Goal: Task Accomplishment & Management: Complete application form

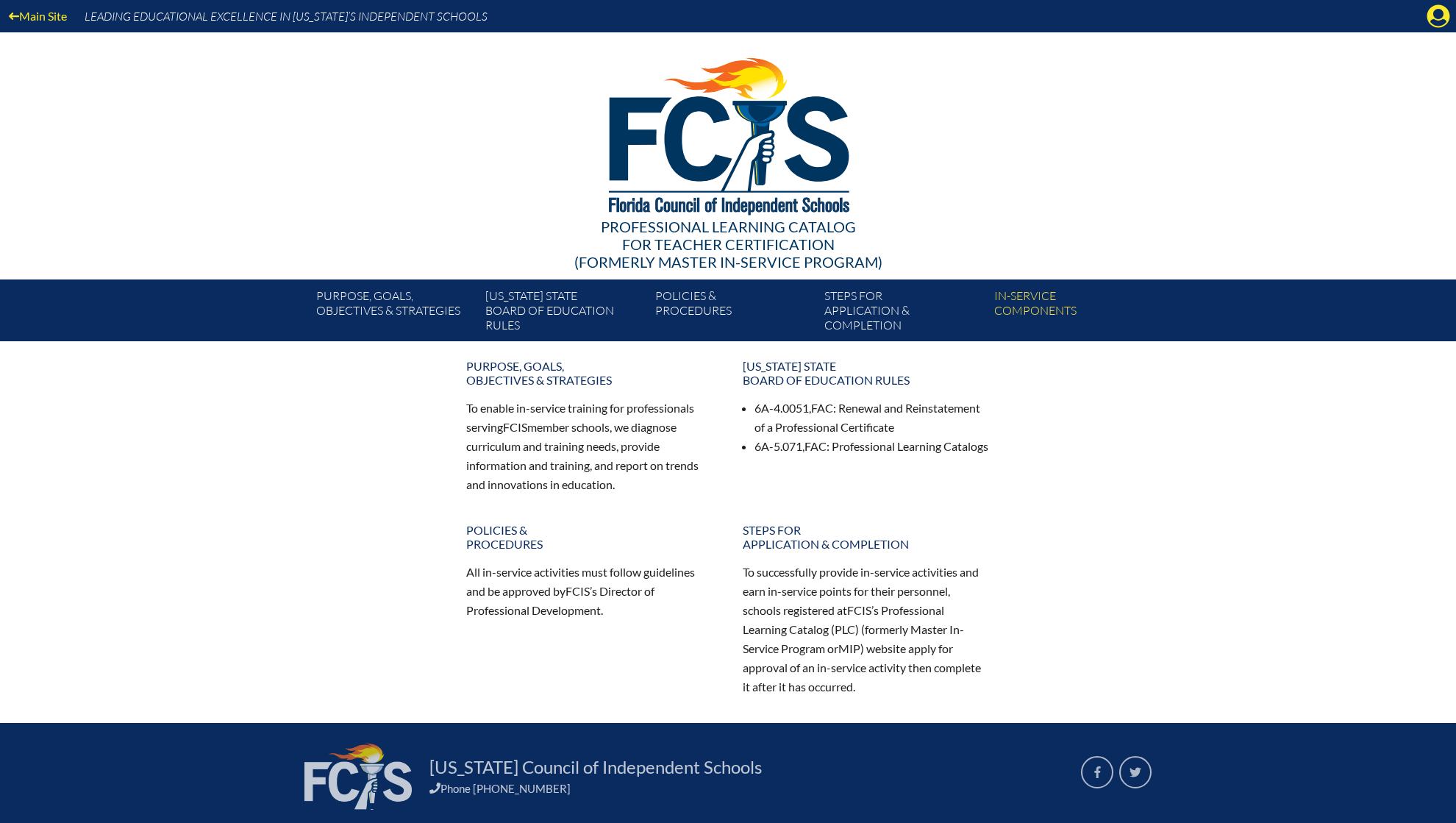
click at [1427, 14] on icon at bounding box center [1439, 16] width 22 height 22
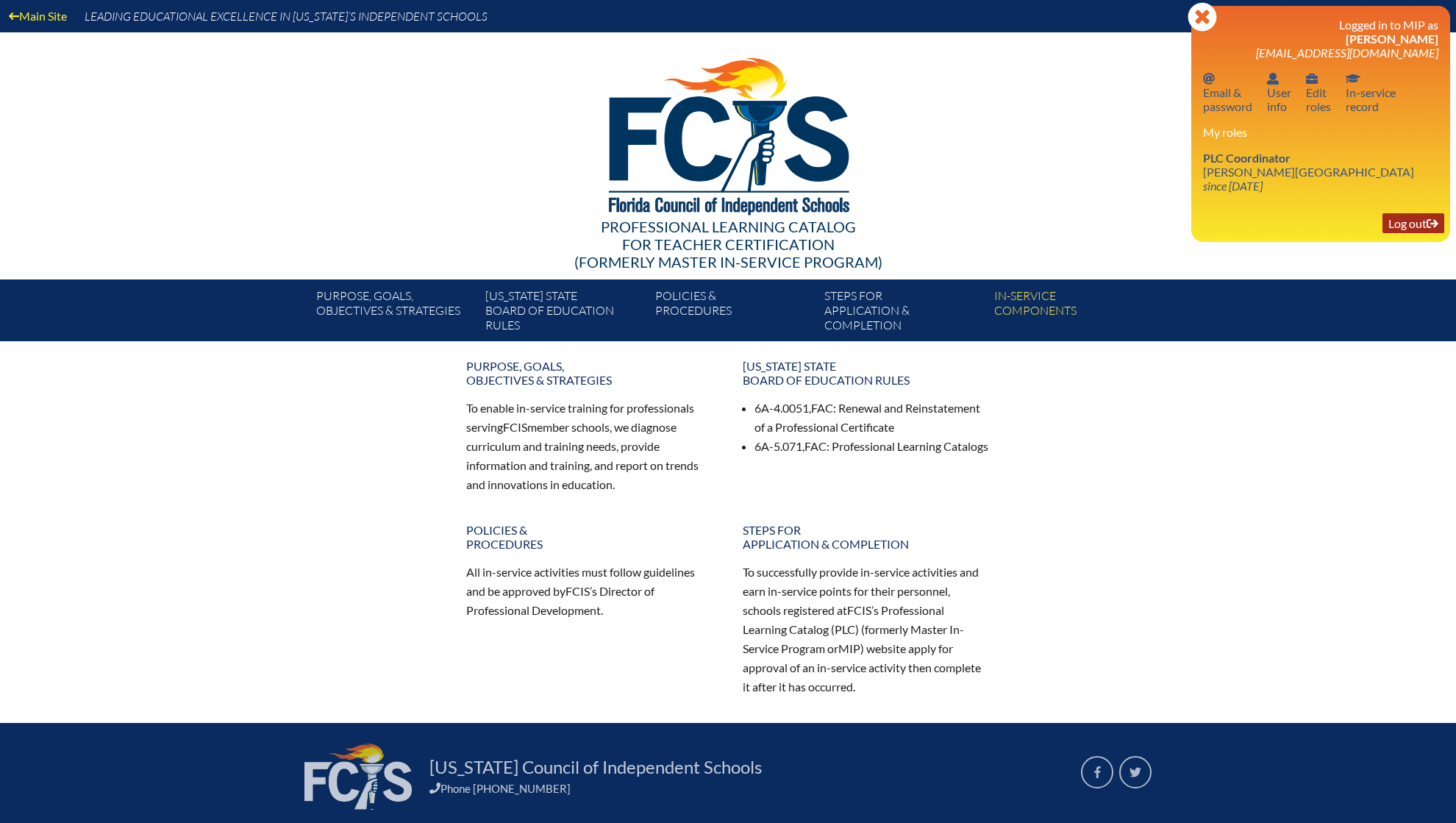
click at [1404, 223] on link "Log out Log out" at bounding box center [1413, 223] width 61 height 20
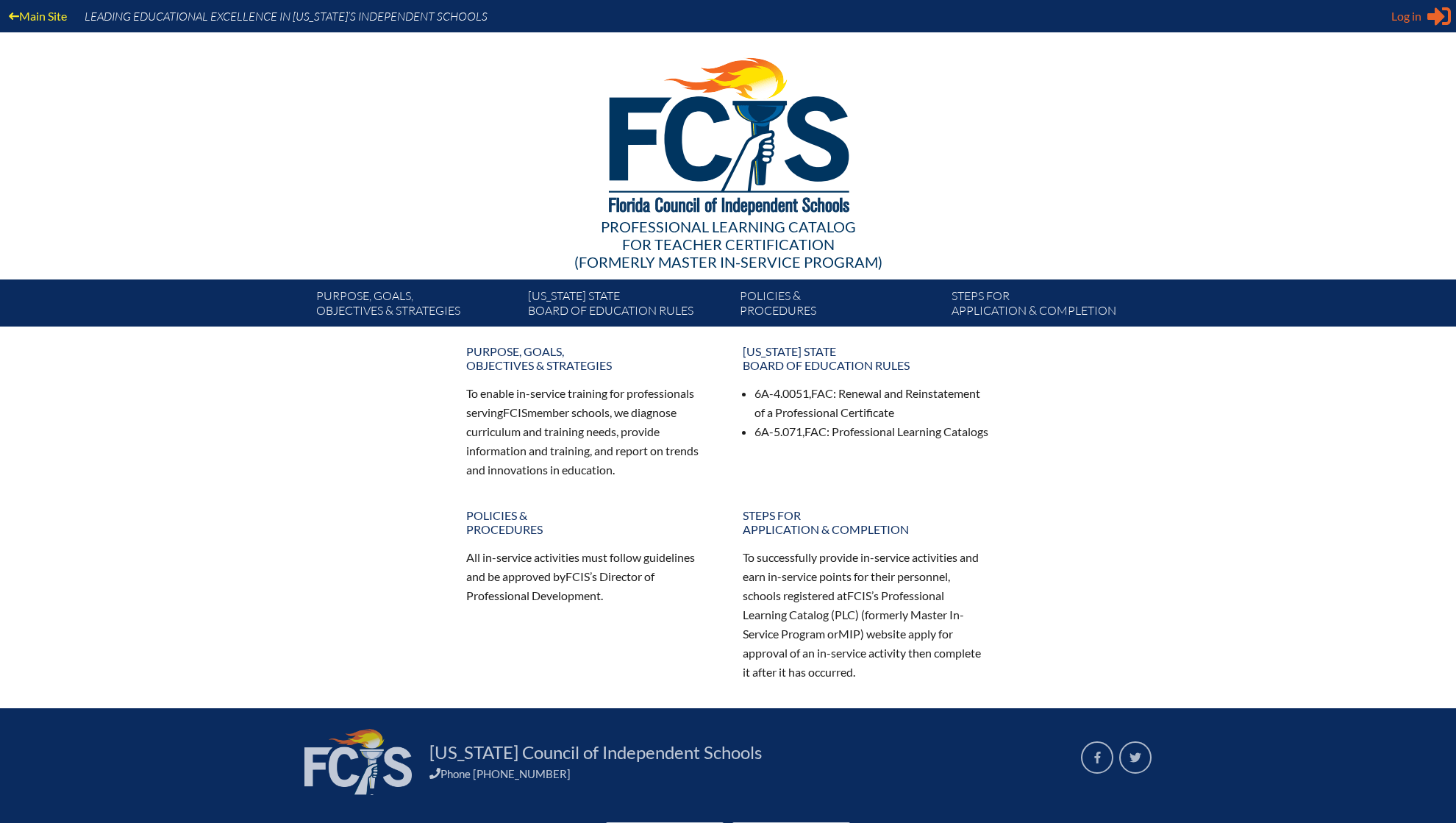
type input "[EMAIL_ADDRESS][DOMAIN_NAME]"
click at [1422, 8] on div "Log in Close Sign in or register" at bounding box center [1421, 16] width 60 height 23
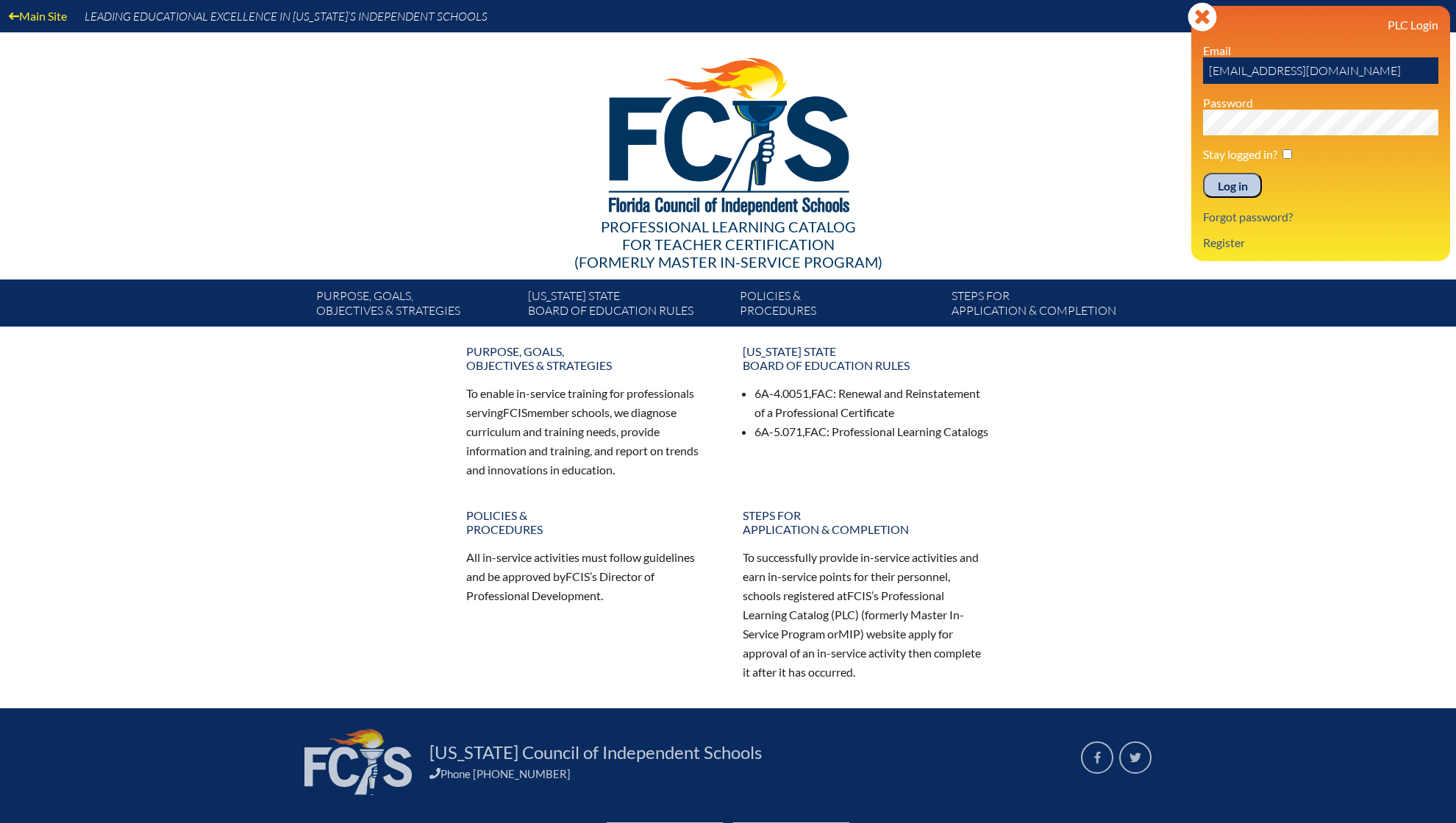
click at [1368, 76] on input "[EMAIL_ADDRESS][DOMAIN_NAME]" at bounding box center [1320, 70] width 235 height 27
drag, startPoint x: 1361, startPoint y: 80, endPoint x: 1134, endPoint y: 75, distance: 227.1
click at [1134, 75] on div "Main Site Leading Educational Excellence in Florida’s Independent Schools Profe…" at bounding box center [728, 163] width 1456 height 327
click at [1243, 67] on input "text" at bounding box center [1320, 70] width 235 height 27
click at [1134, 128] on div "Main Site Leading Educational Excellence in Florida’s Independent Schools Profe…" at bounding box center [728, 163] width 1456 height 327
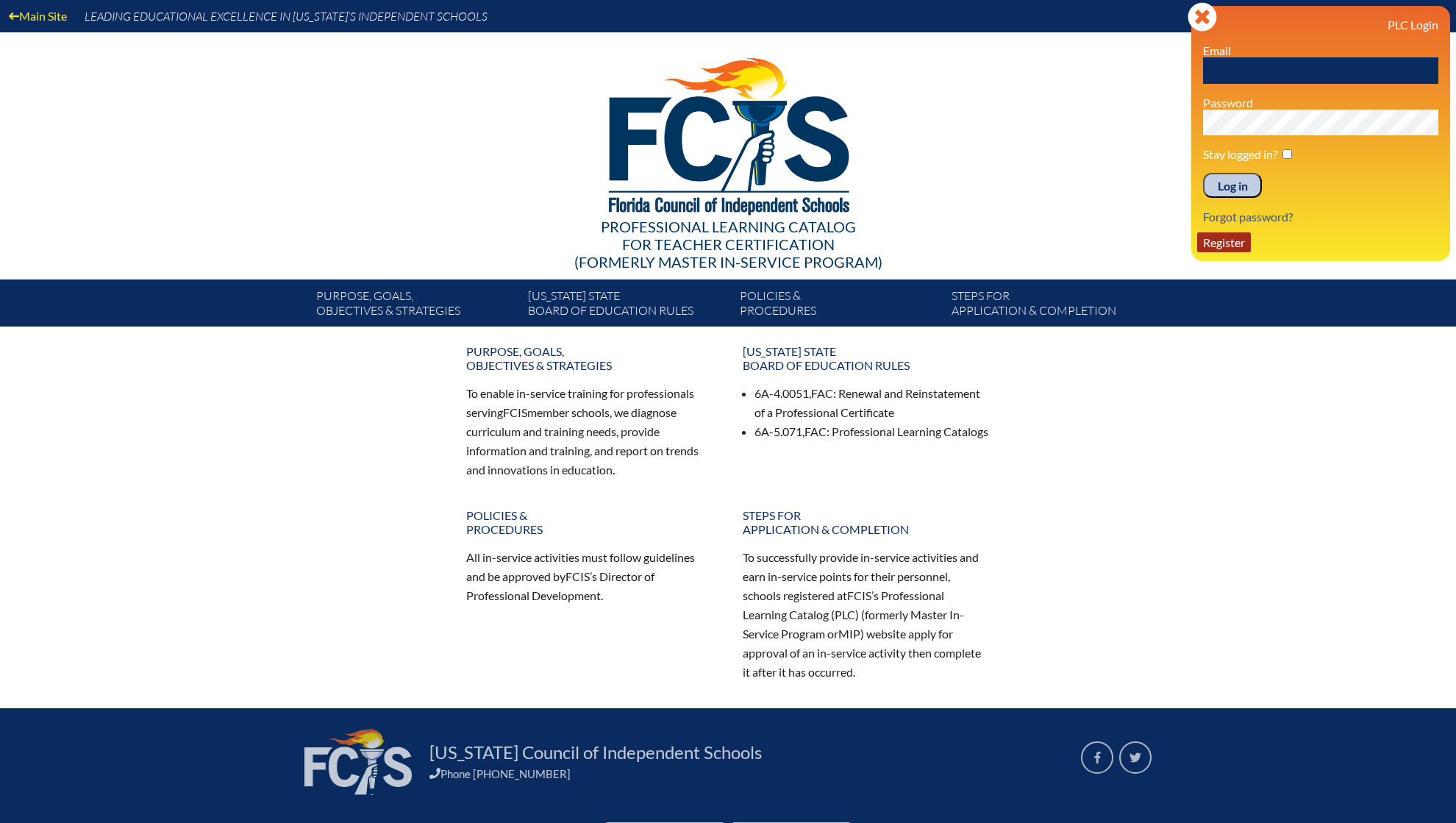
click at [1219, 239] on link "Register" at bounding box center [1224, 242] width 54 height 20
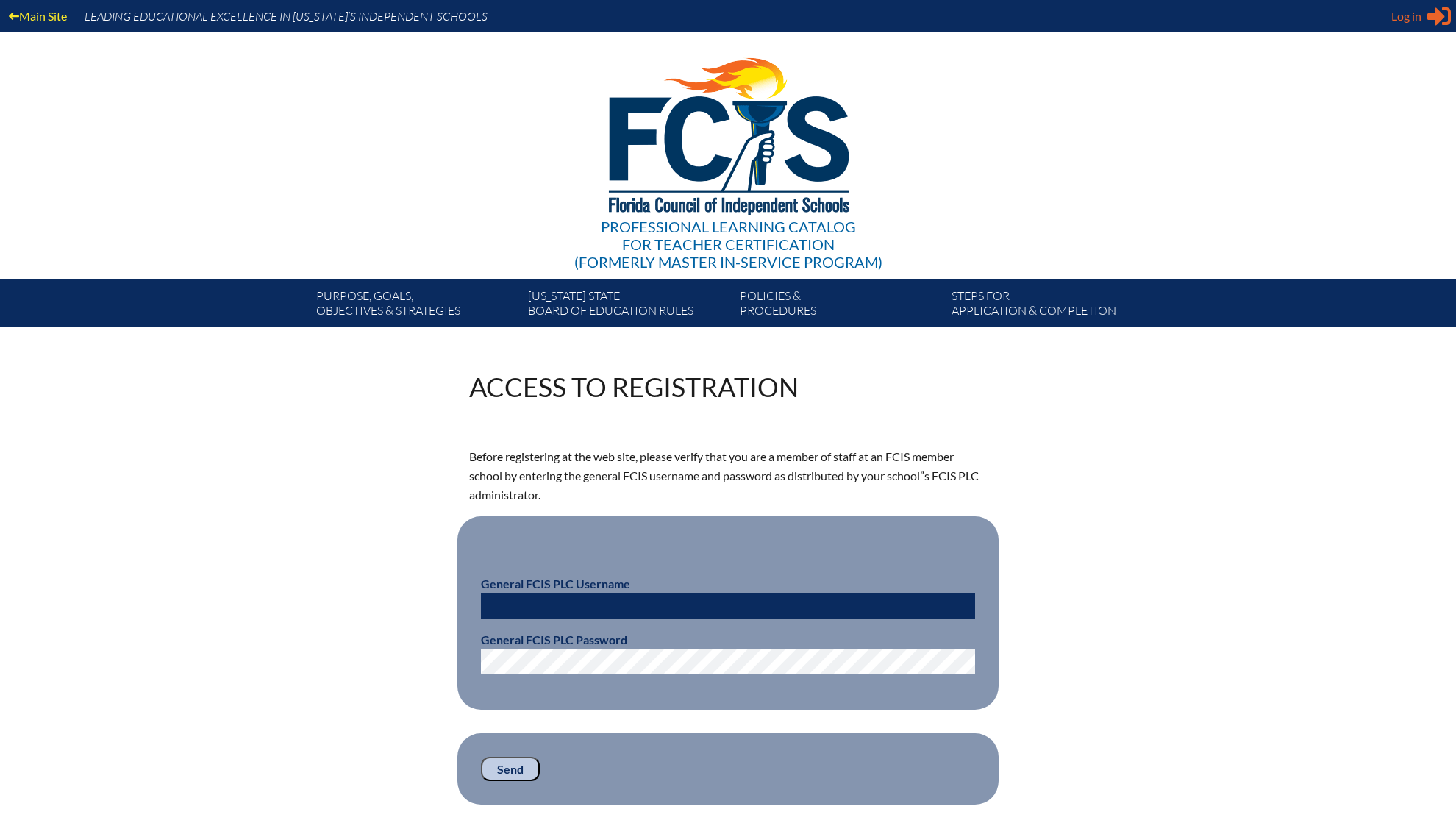
type input "[EMAIL_ADDRESS][DOMAIN_NAME]"
click at [1400, 16] on span "Log in" at bounding box center [1406, 16] width 30 height 17
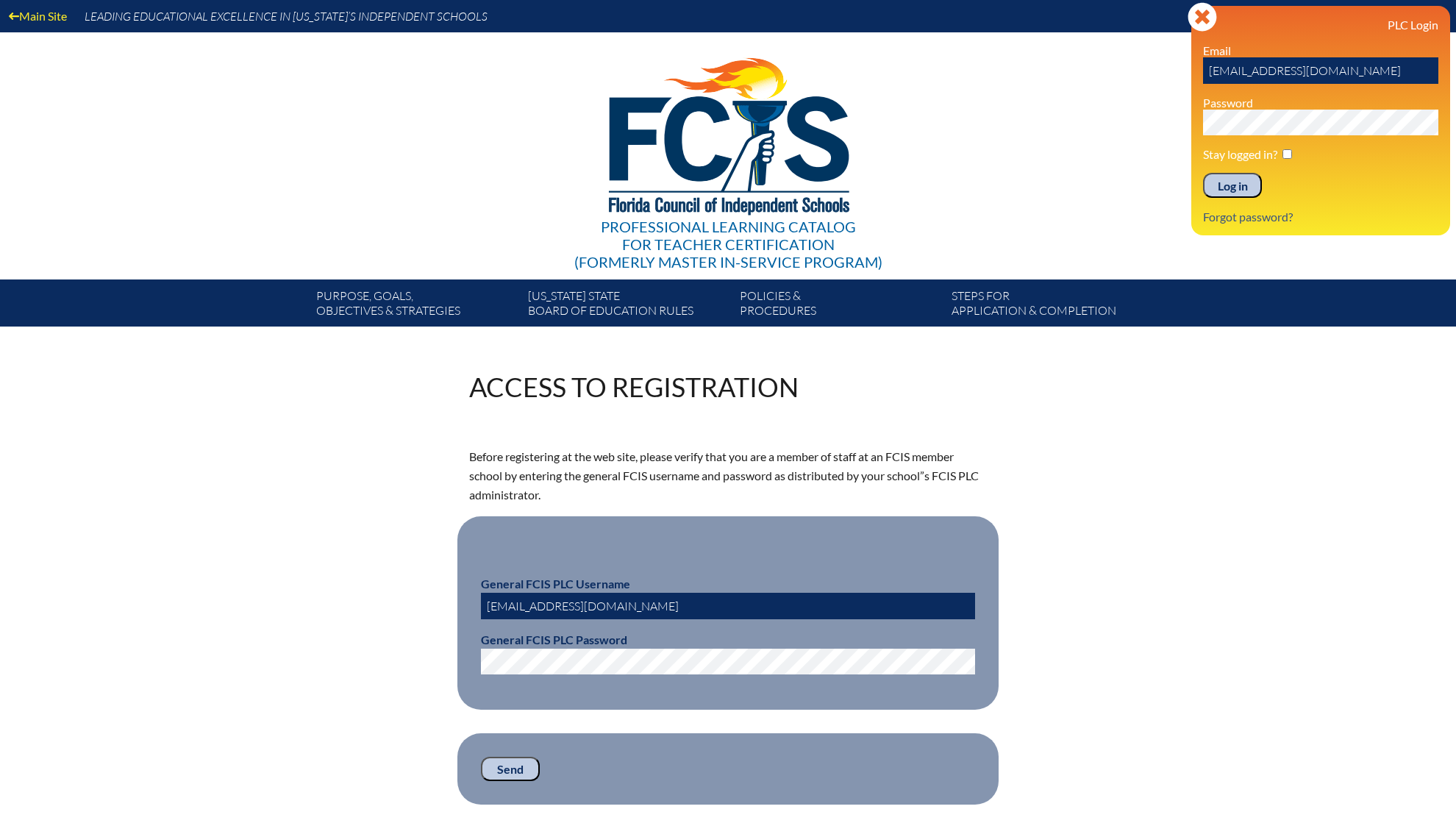
click at [1342, 75] on input "[EMAIL_ADDRESS][DOMAIN_NAME]" at bounding box center [1320, 70] width 235 height 27
drag, startPoint x: 1339, startPoint y: 76, endPoint x: 1084, endPoint y: 80, distance: 255.0
click at [1084, 80] on div "Main Site Leading Educational Excellence in [US_STATE]’s Independent Schools Pr…" at bounding box center [728, 163] width 1456 height 327
type input "fcismember"
